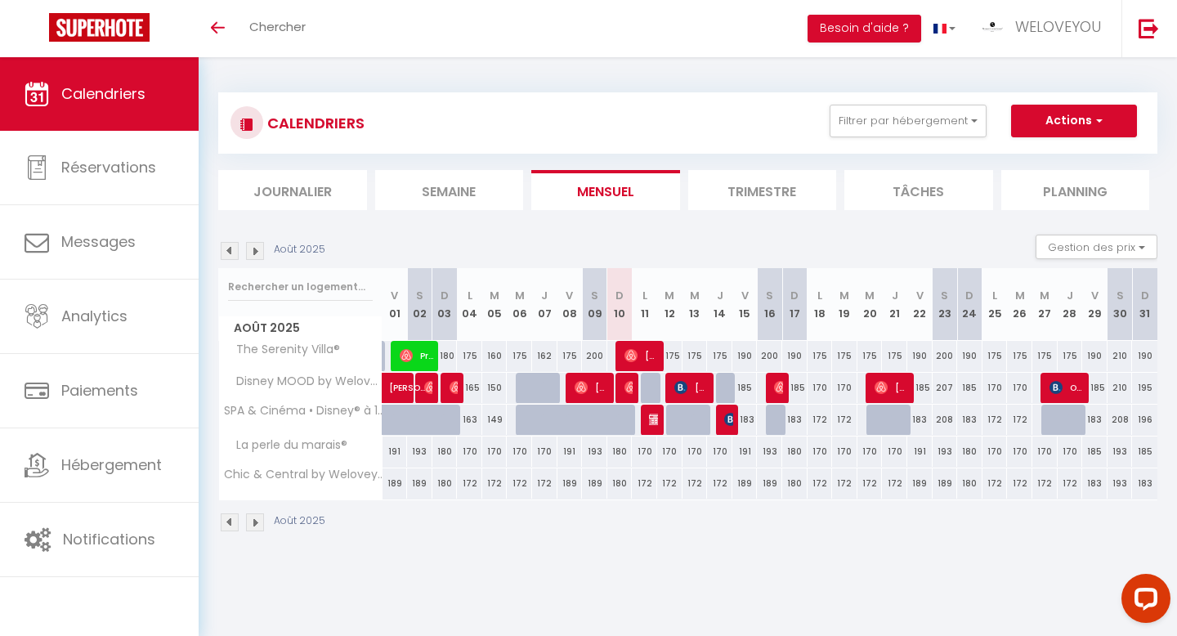
click at [619, 385] on div at bounding box center [628, 388] width 25 height 31
click at [625, 388] on img at bounding box center [631, 387] width 13 height 13
select select "OK"
select select "0"
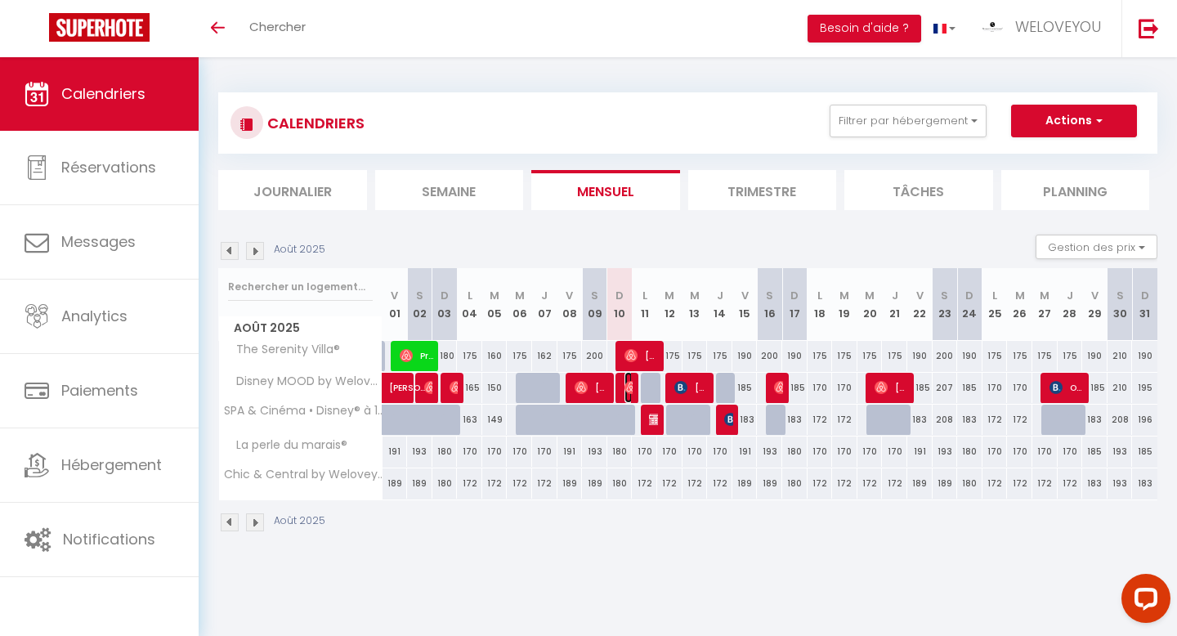
select select "0"
select select "1"
select select
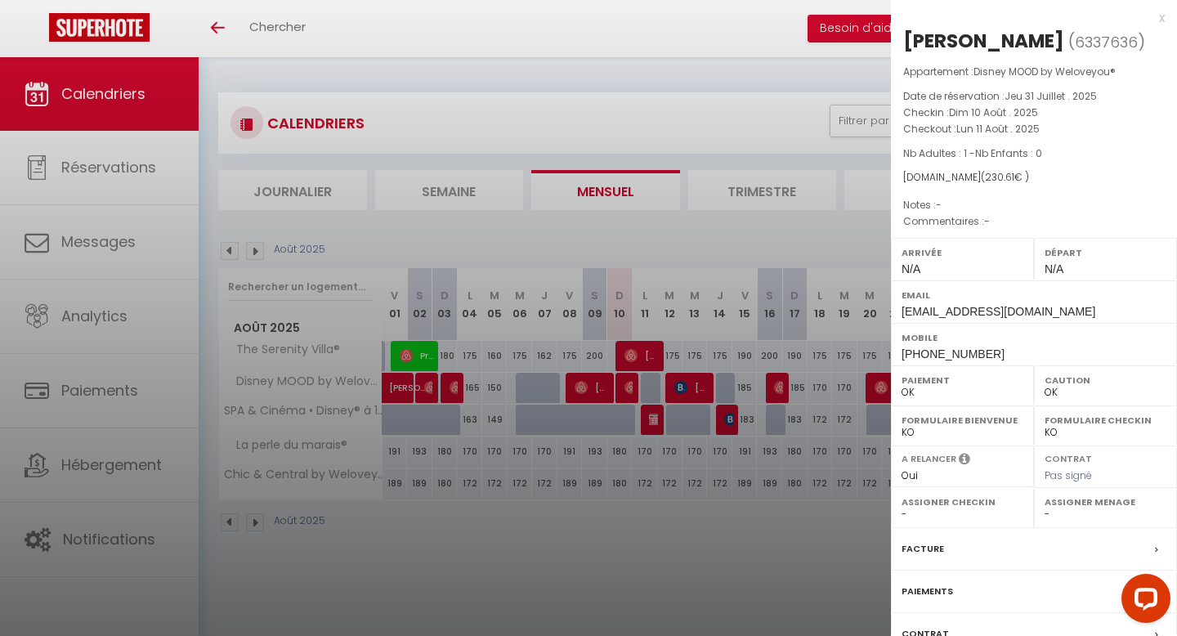
click at [668, 413] on div at bounding box center [588, 318] width 1177 height 636
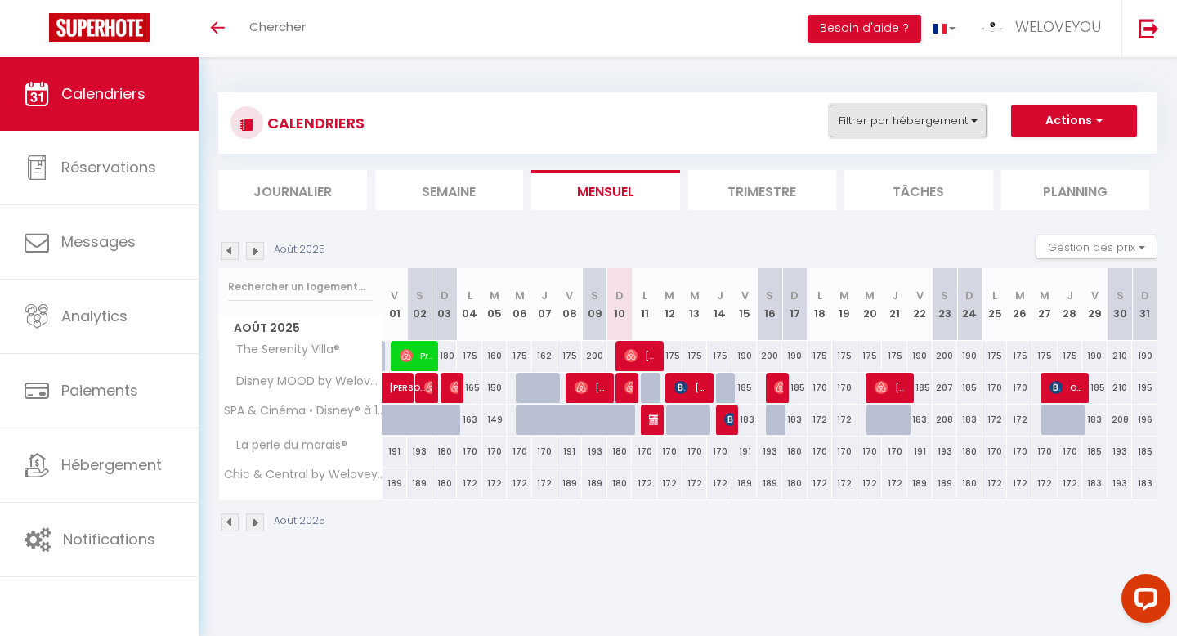
click at [978, 119] on button "Filtrer par hébergement" at bounding box center [908, 121] width 157 height 33
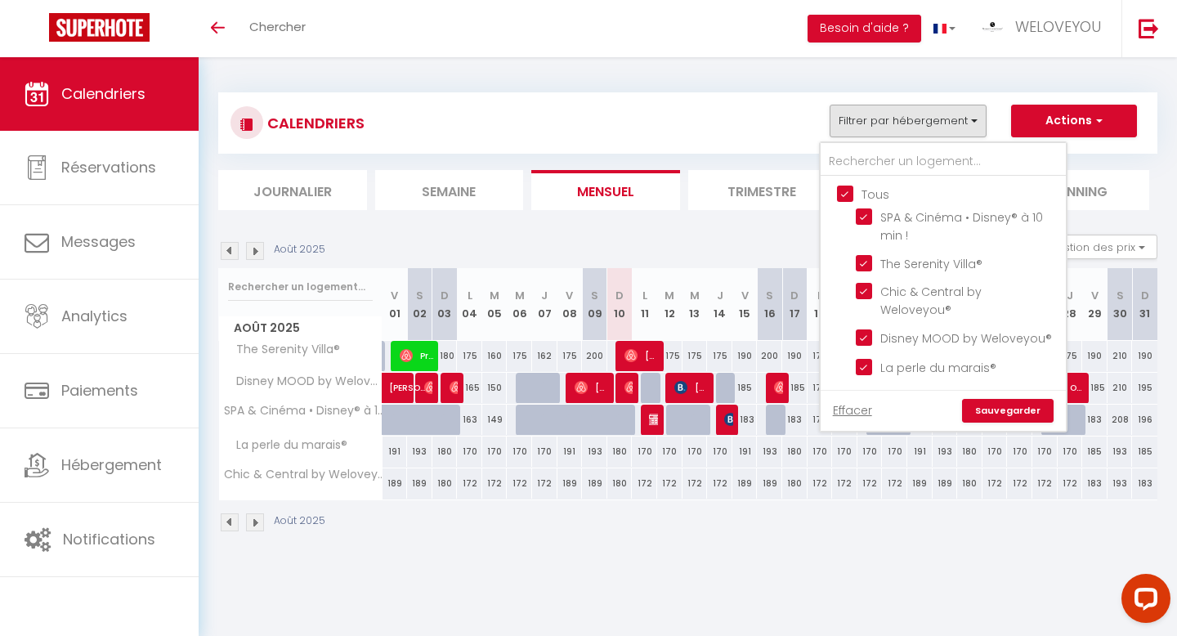
click at [764, 94] on div "CALENDRIERS Filtrer par hébergement Tous SPA & Cinéma • Disney® à 10 min ! The …" at bounding box center [687, 122] width 939 height 61
